Goal: Task Accomplishment & Management: Complete application form

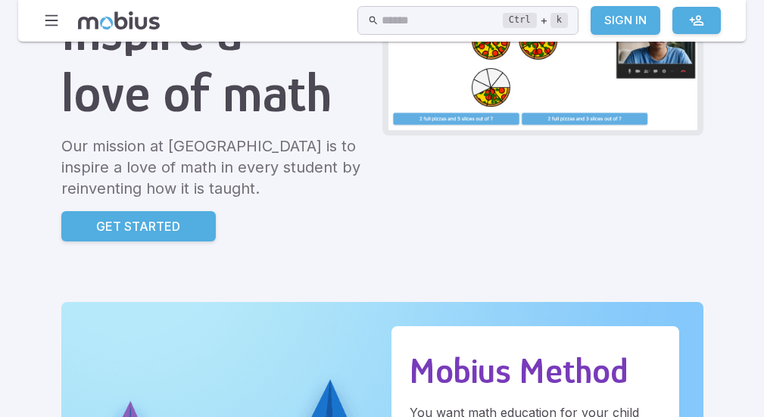
scroll to position [227, 0]
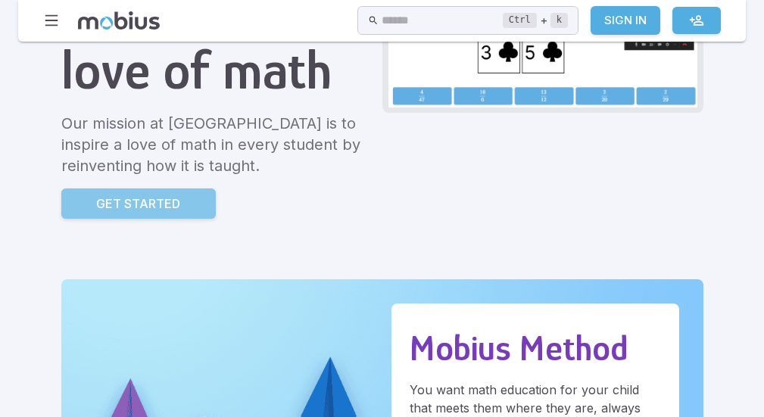
click at [172, 202] on p "Get Started" at bounding box center [138, 204] width 84 height 18
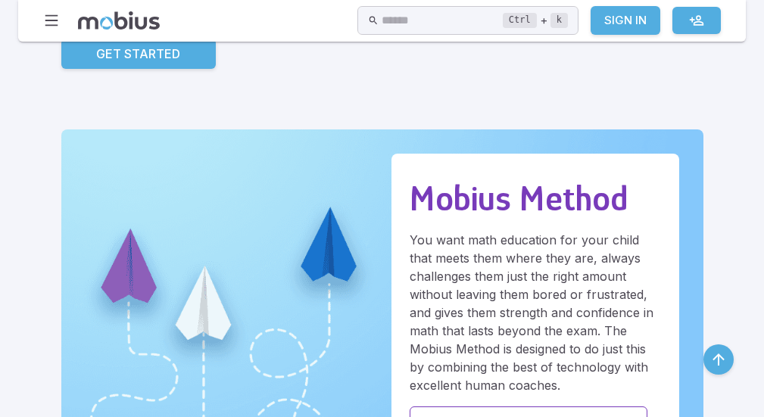
scroll to position [379, 0]
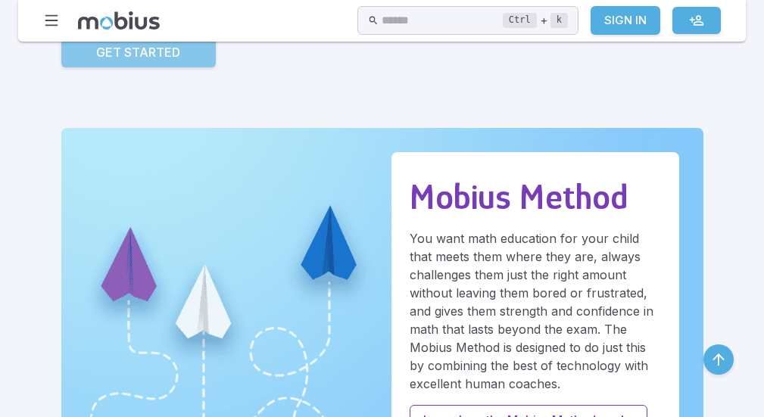
click at [163, 62] on link "Get Started" at bounding box center [138, 52] width 154 height 30
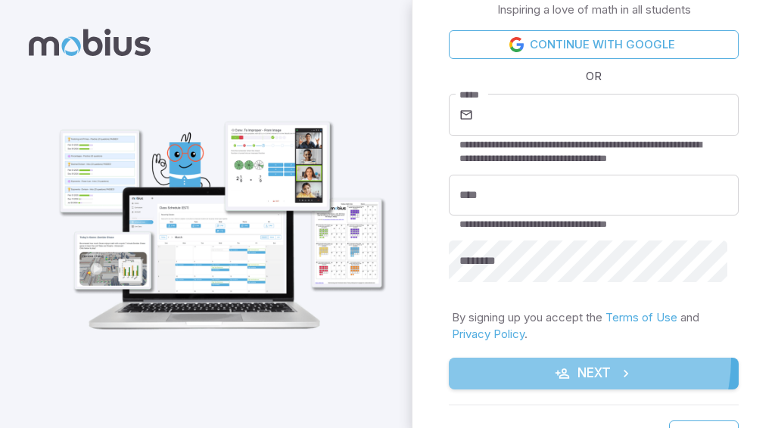
drag, startPoint x: 580, startPoint y: 361, endPoint x: 573, endPoint y: 357, distance: 8.2
click at [578, 359] on button "Next" at bounding box center [594, 374] width 290 height 32
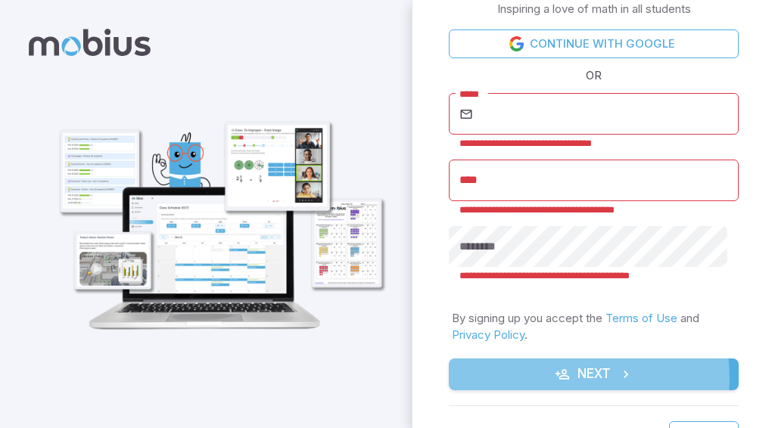
click at [572, 376] on button "Next" at bounding box center [594, 375] width 290 height 32
click at [569, 375] on button "Next" at bounding box center [594, 375] width 290 height 32
